Goal: Information Seeking & Learning: Learn about a topic

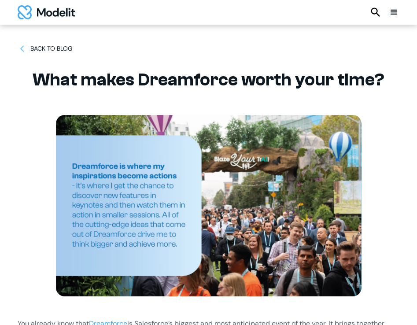
click at [396, 12] on div "menu" at bounding box center [394, 12] width 11 height 11
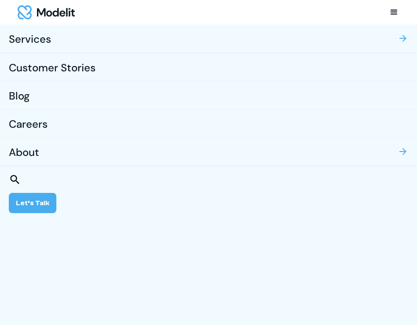
click at [67, 93] on link "Blog" at bounding box center [208, 95] width 417 height 28
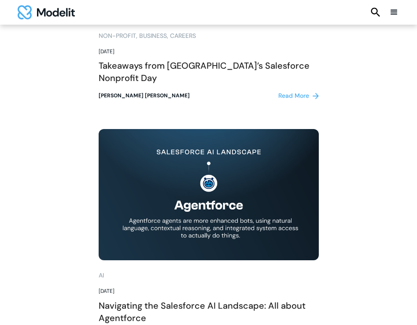
scroll to position [2216, 0]
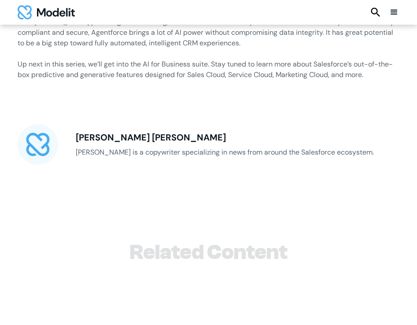
scroll to position [1948, 0]
